Goal: Navigation & Orientation: Find specific page/section

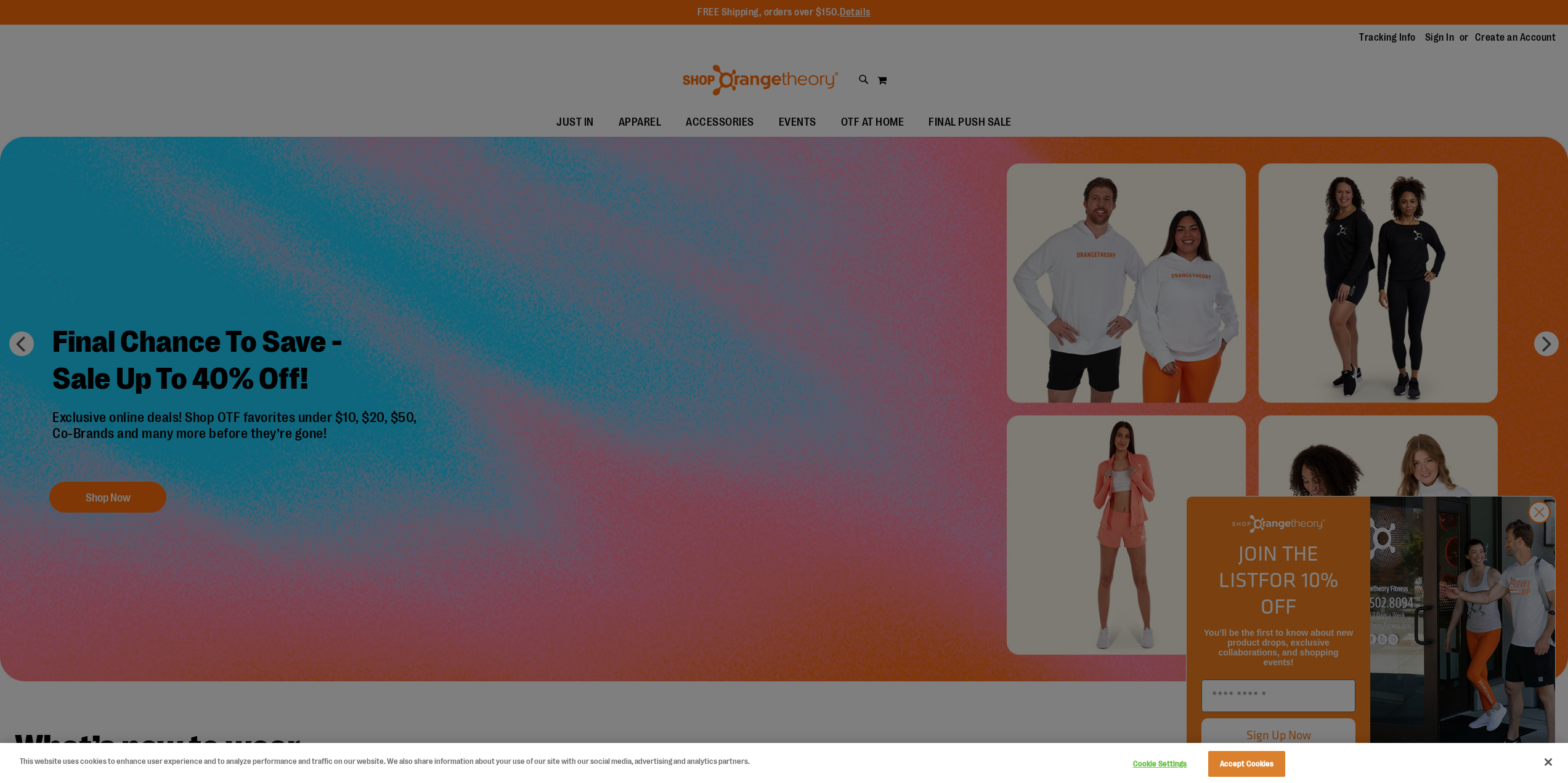
click at [491, 76] on div at bounding box center [784, 392] width 1568 height 783
click at [1532, 540] on div at bounding box center [784, 392] width 1568 height 783
click at [1535, 536] on div at bounding box center [784, 392] width 1568 height 783
click at [1538, 543] on div at bounding box center [784, 392] width 1568 height 783
click at [1549, 758] on button "Close" at bounding box center [1547, 762] width 27 height 27
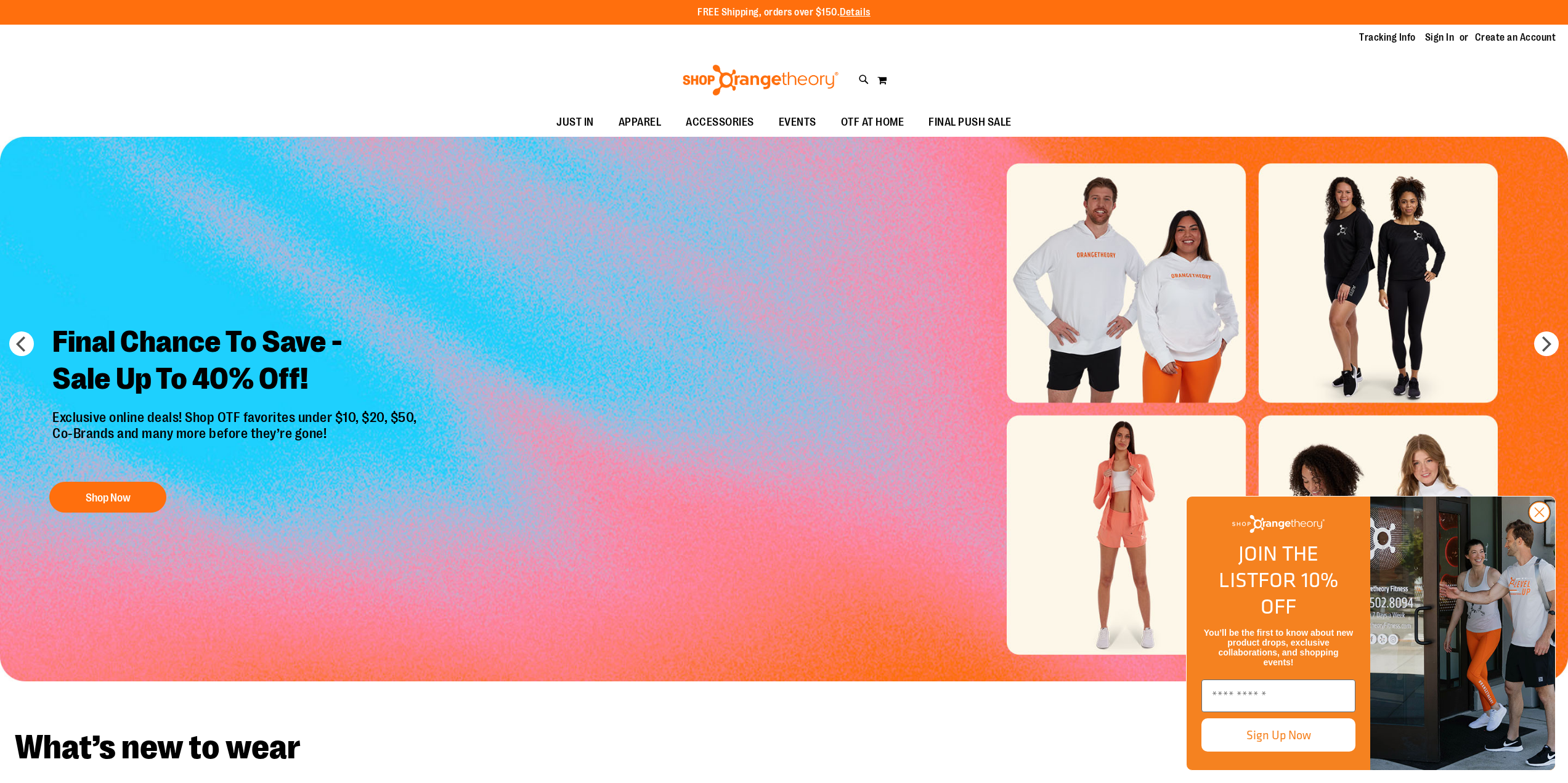
click at [1541, 517] on icon "Close dialog" at bounding box center [1539, 513] width 8 height 8
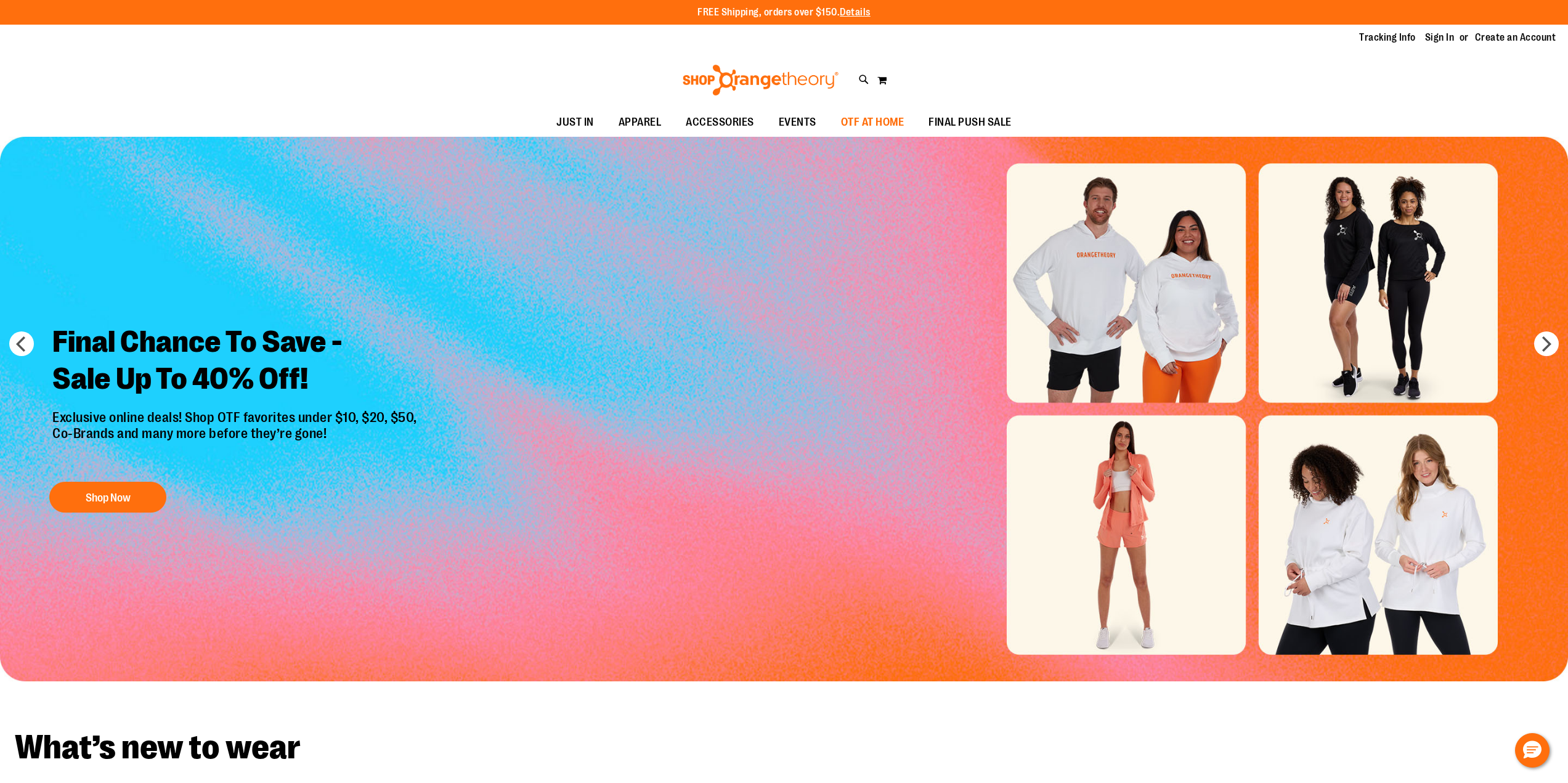
click at [895, 116] on span "OTF AT HOME" at bounding box center [872, 122] width 64 height 28
